Goal: Transaction & Acquisition: Subscribe to service/newsletter

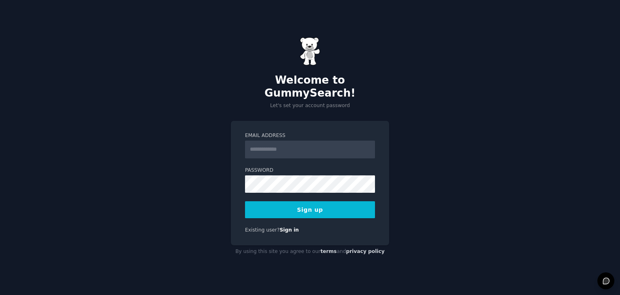
click at [277, 146] on input "Email Address" at bounding box center [310, 149] width 130 height 18
type input "**********"
click at [279, 208] on button "Sign up" at bounding box center [310, 209] width 130 height 17
click at [361, 201] on button "Sign up" at bounding box center [310, 209] width 130 height 17
click at [320, 201] on button "Sign up" at bounding box center [310, 209] width 130 height 17
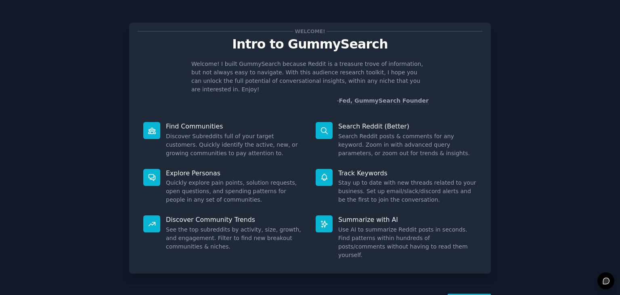
click at [519, 111] on div "Welcome! Intro to GummySearch Welcome! I built GummySearch because Reddit is a …" at bounding box center [309, 166] width 597 height 310
click at [156, 215] on div at bounding box center [151, 223] width 17 height 17
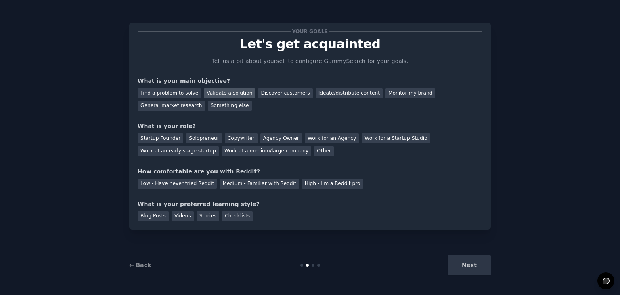
click at [230, 92] on div "Validate a solution" at bounding box center [229, 93] width 51 height 10
click at [480, 268] on div "Next" at bounding box center [430, 265] width 121 height 20
click at [467, 261] on div "Next" at bounding box center [430, 265] width 121 height 20
click at [469, 265] on div "Next" at bounding box center [430, 265] width 121 height 20
click at [149, 137] on div "Startup Founder" at bounding box center [161, 138] width 46 height 10
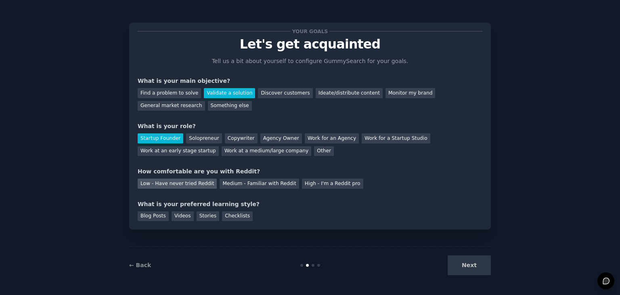
click at [184, 184] on div "Low - Have never tried Reddit" at bounding box center [177, 183] width 79 height 10
click at [178, 213] on div "Videos" at bounding box center [183, 216] width 22 height 10
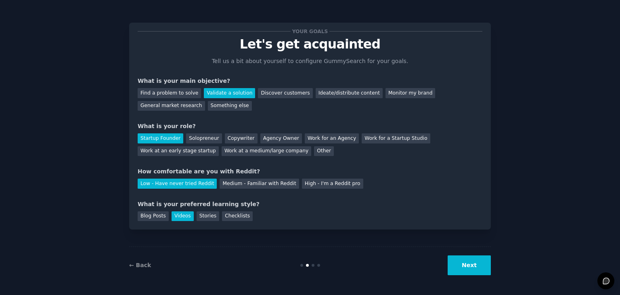
click at [476, 273] on button "Next" at bounding box center [469, 265] width 43 height 20
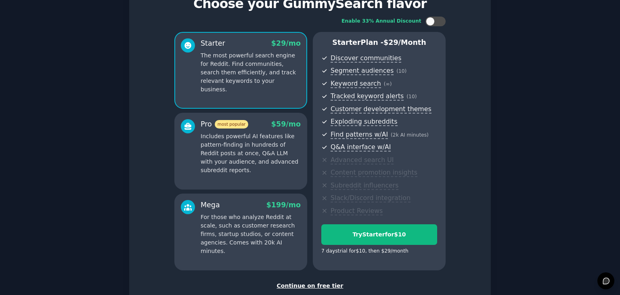
scroll to position [92, 0]
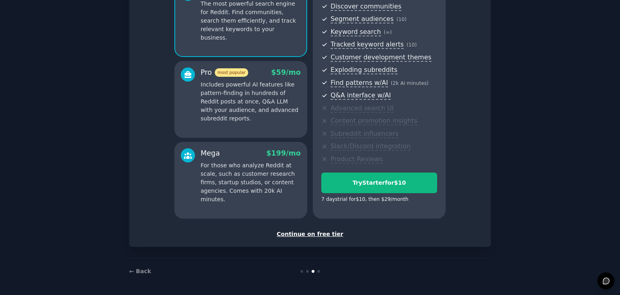
click at [324, 230] on div "Continue on free tier" at bounding box center [310, 234] width 345 height 8
